Goal: Communication & Community: Participate in discussion

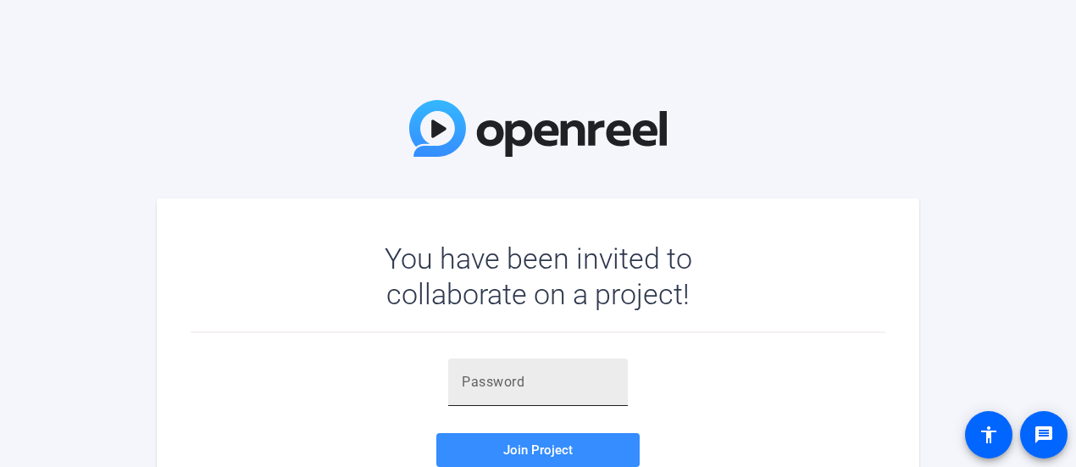
click at [564, 392] on div at bounding box center [538, 381] width 153 height 47
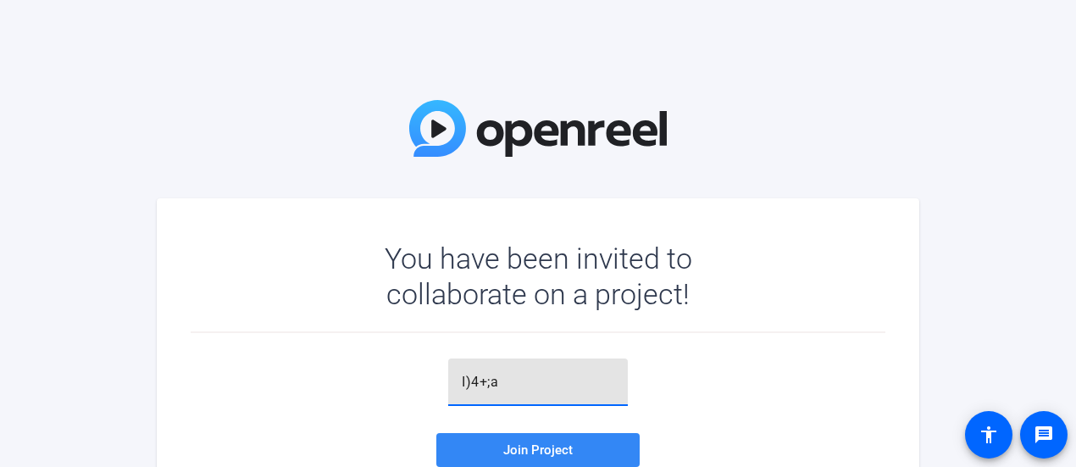
click at [568, 448] on span "Join Project" at bounding box center [537, 449] width 69 height 15
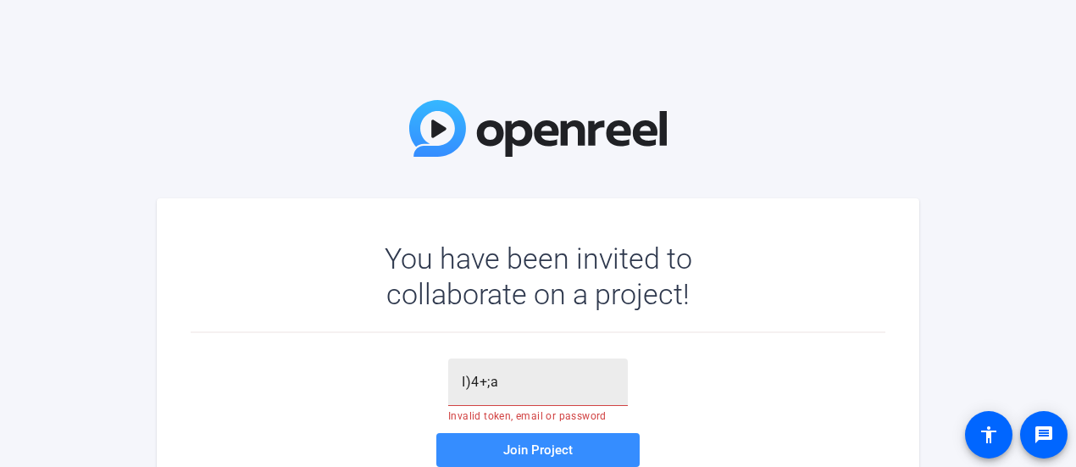
click at [486, 386] on input "I)4+;a" at bounding box center [538, 382] width 153 height 20
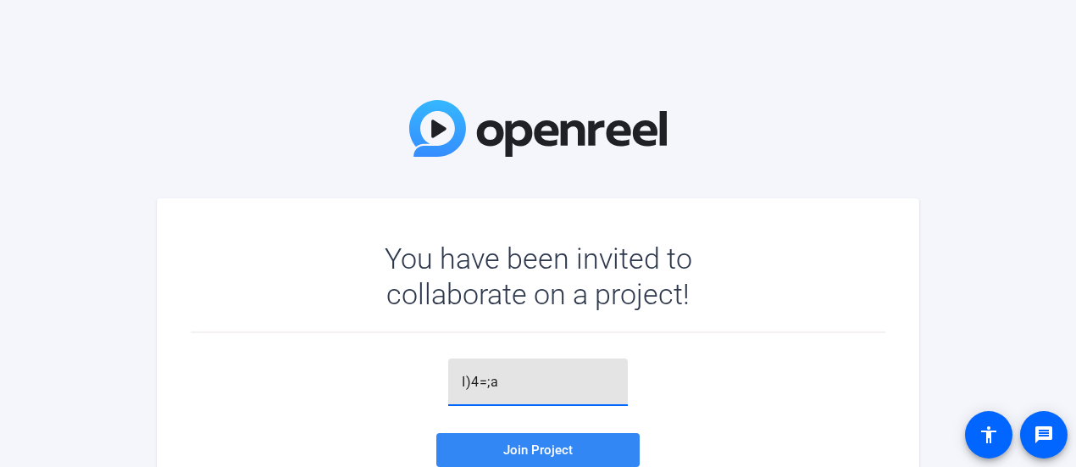
type input "I)4=;a"
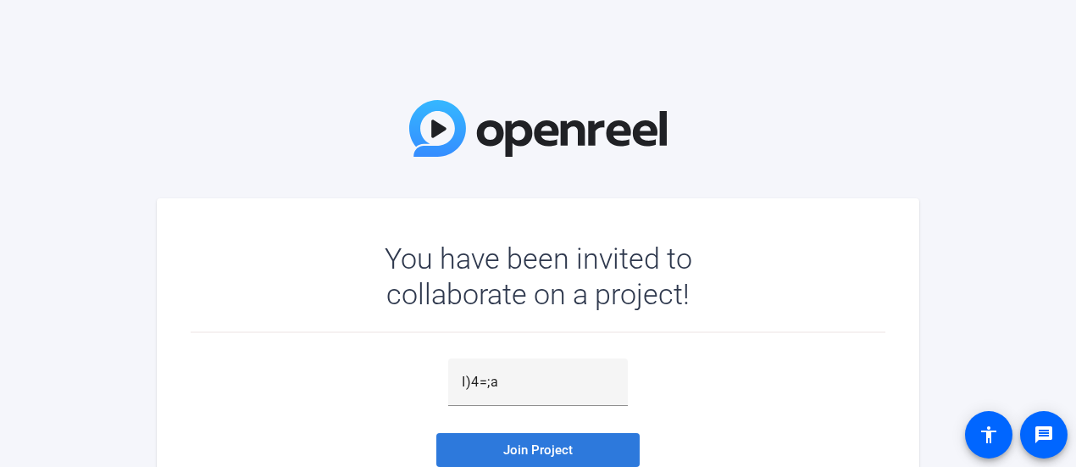
click at [524, 448] on span "Join Project" at bounding box center [537, 449] width 69 height 15
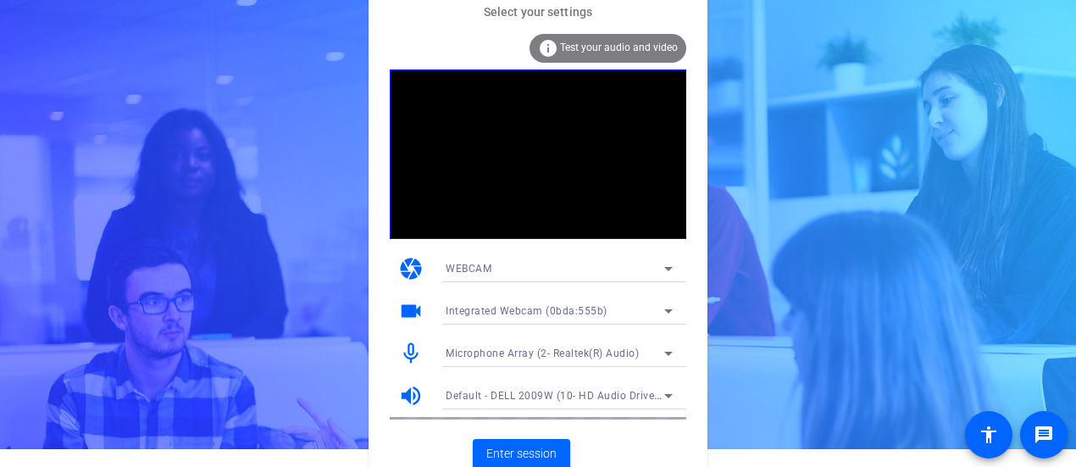
scroll to position [26, 0]
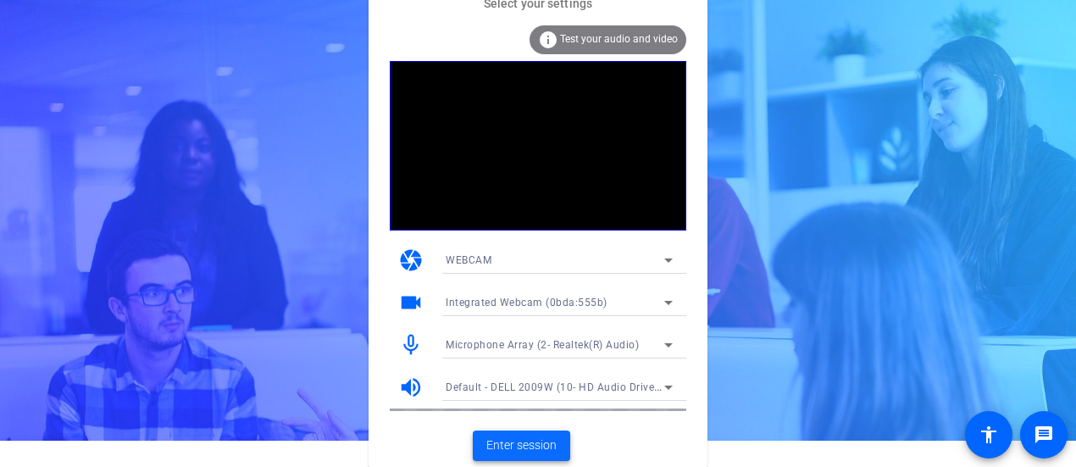
click at [558, 445] on span at bounding box center [521, 445] width 97 height 41
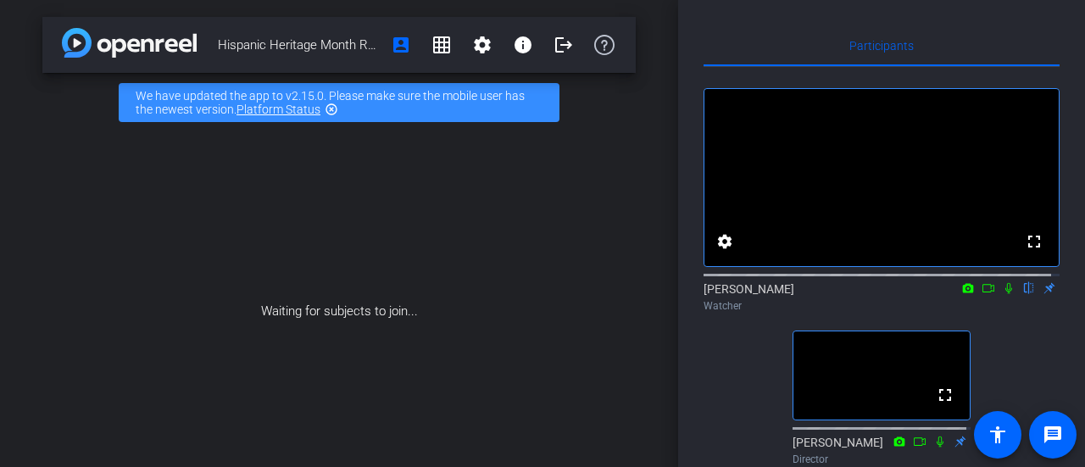
click at [982, 292] on icon at bounding box center [988, 288] width 12 height 8
click at [1025, 294] on icon at bounding box center [1028, 288] width 7 height 11
click at [1022, 294] on icon at bounding box center [1029, 288] width 14 height 12
click at [1024, 294] on icon at bounding box center [1029, 288] width 14 height 12
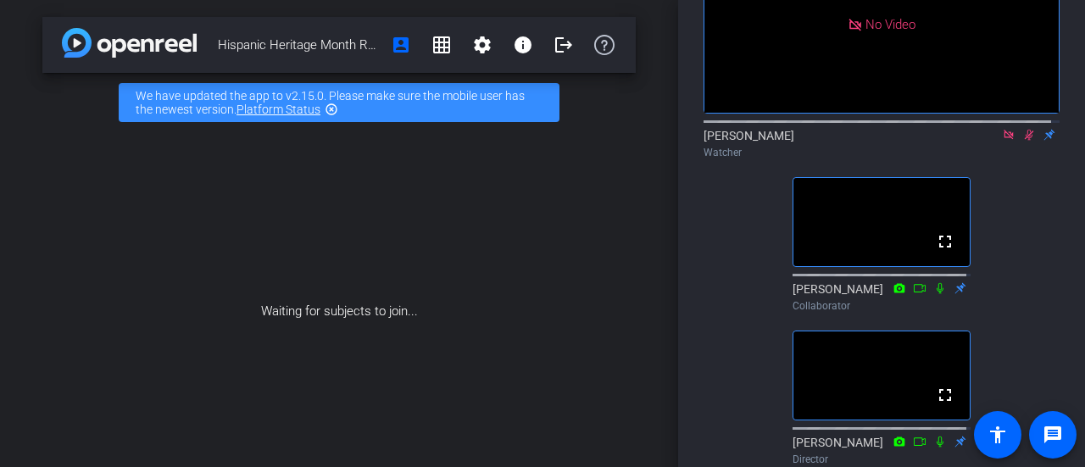
scroll to position [69, 0]
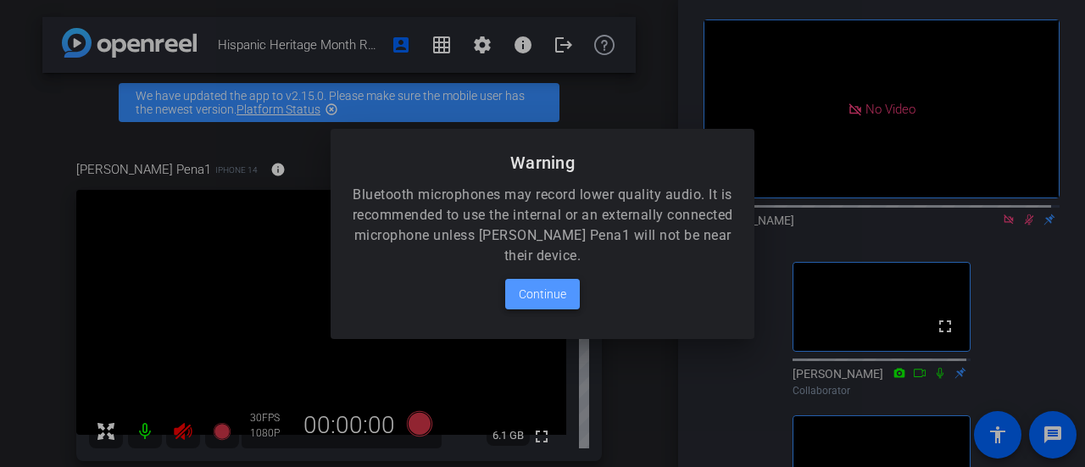
click at [572, 302] on span at bounding box center [542, 294] width 75 height 41
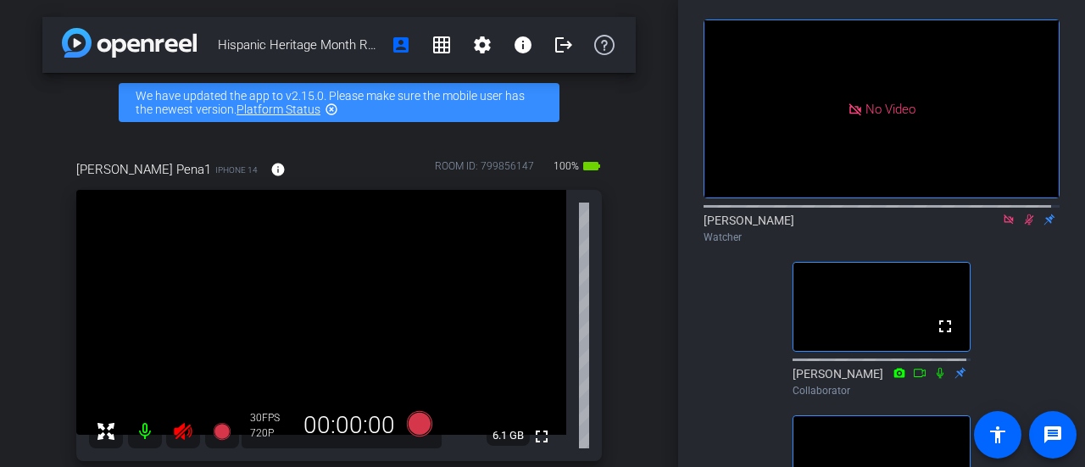
click at [1024, 225] on icon at bounding box center [1028, 219] width 9 height 11
click at [1022, 225] on icon at bounding box center [1029, 220] width 14 height 12
click at [1002, 225] on icon at bounding box center [1009, 220] width 14 height 12
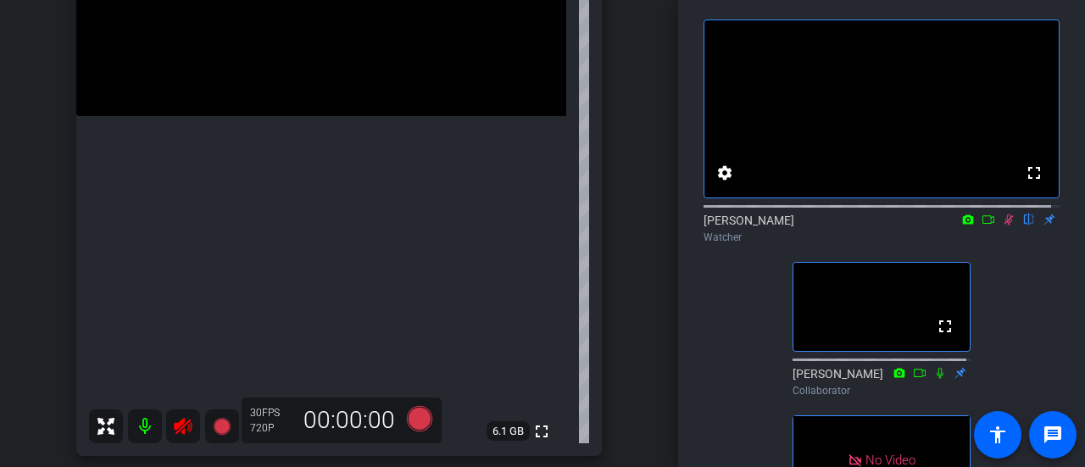
scroll to position [339, 0]
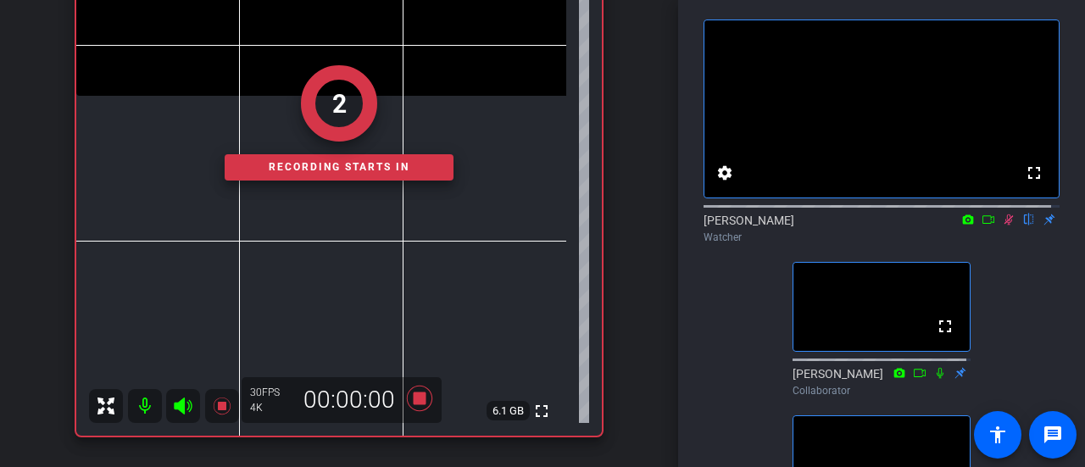
click at [981, 225] on icon at bounding box center [988, 220] width 14 height 12
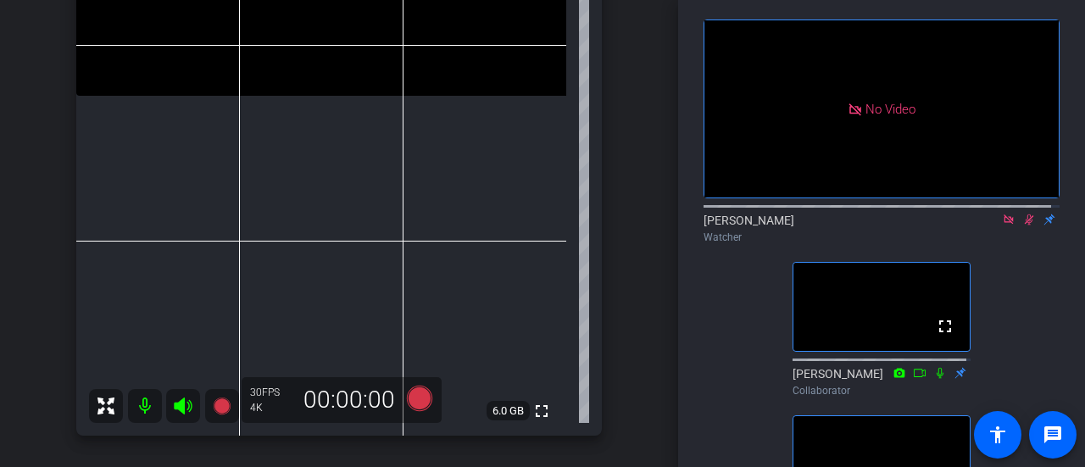
click at [1003, 224] on icon at bounding box center [1007, 218] width 9 height 9
click at [985, 224] on icon at bounding box center [988, 219] width 12 height 8
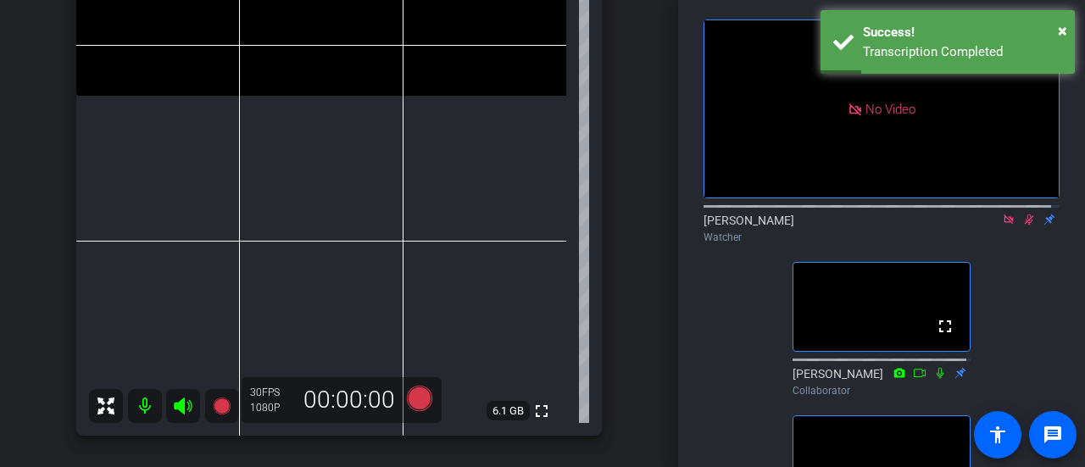
click at [1003, 224] on icon at bounding box center [1007, 218] width 9 height 9
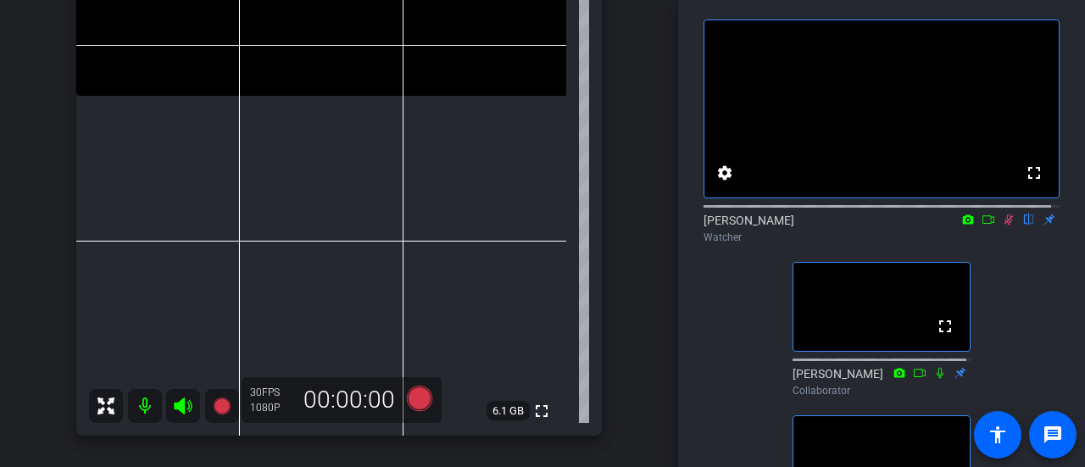
click at [1004, 225] on icon at bounding box center [1008, 219] width 9 height 11
click at [1005, 225] on icon at bounding box center [1008, 219] width 7 height 11
click at [1002, 225] on icon at bounding box center [1009, 220] width 14 height 12
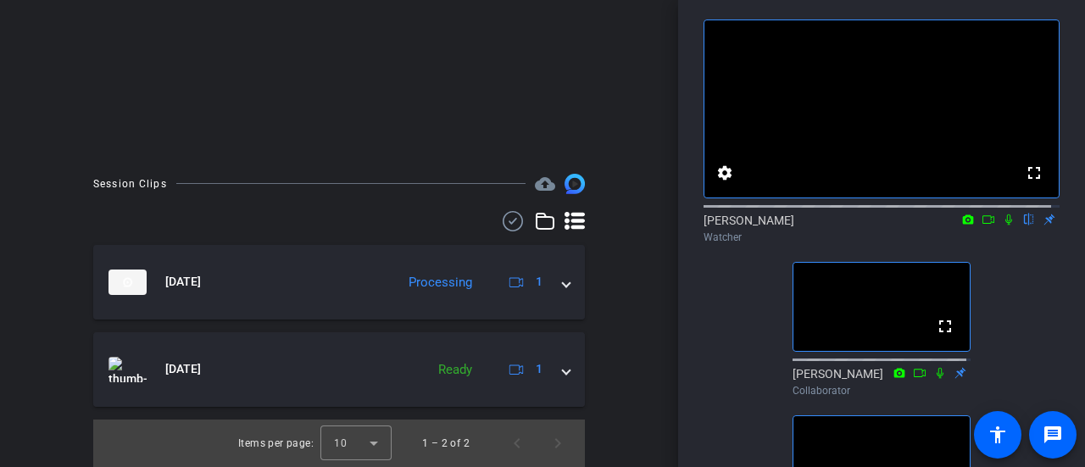
scroll to position [333, 0]
